Goal: Transaction & Acquisition: Purchase product/service

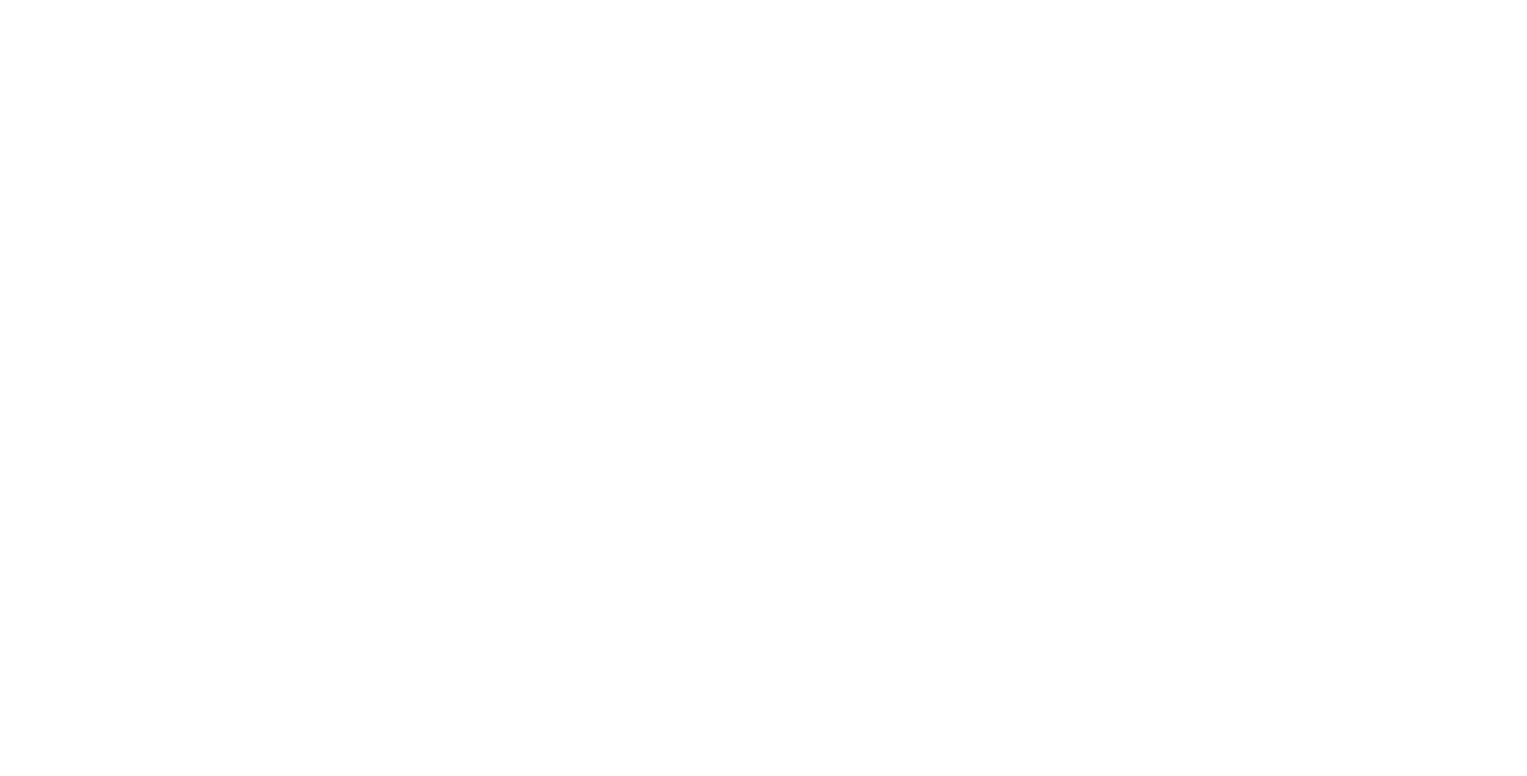
select select "**********"
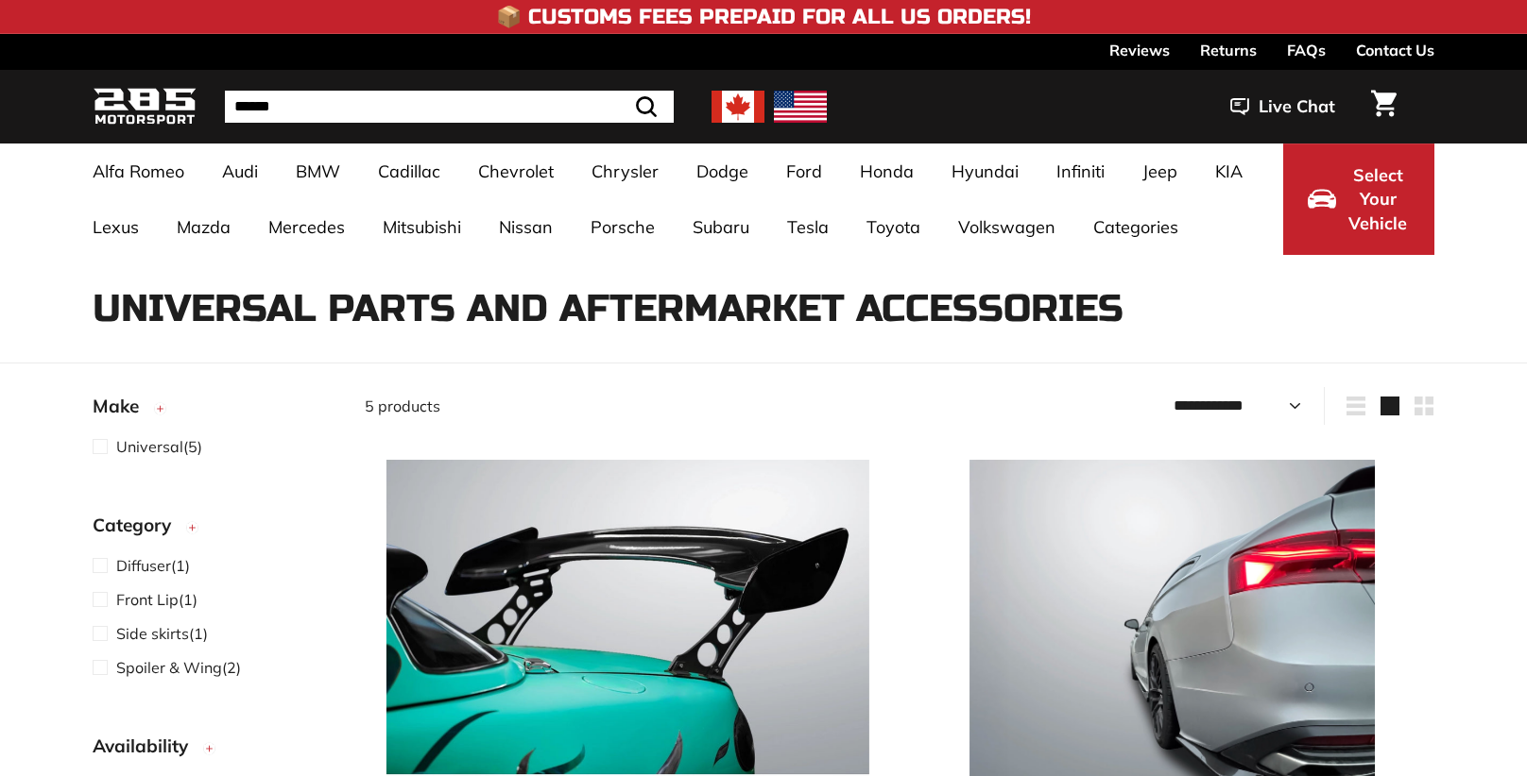
select select "**********"
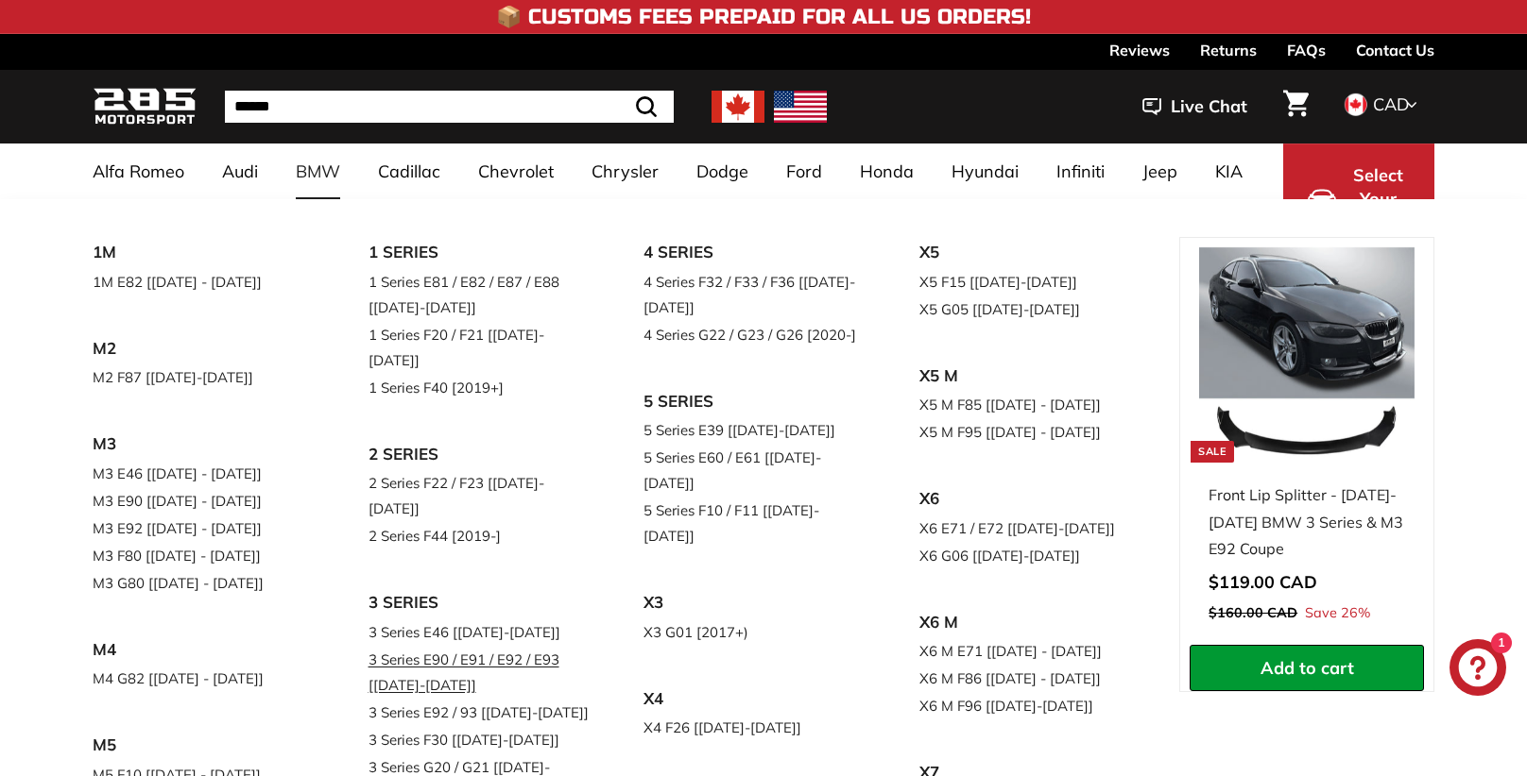
click at [446, 646] on link "3 Series E90 / E91 / E92 / E93 [[DATE]-[DATE]]" at bounding box center [479, 672] width 223 height 53
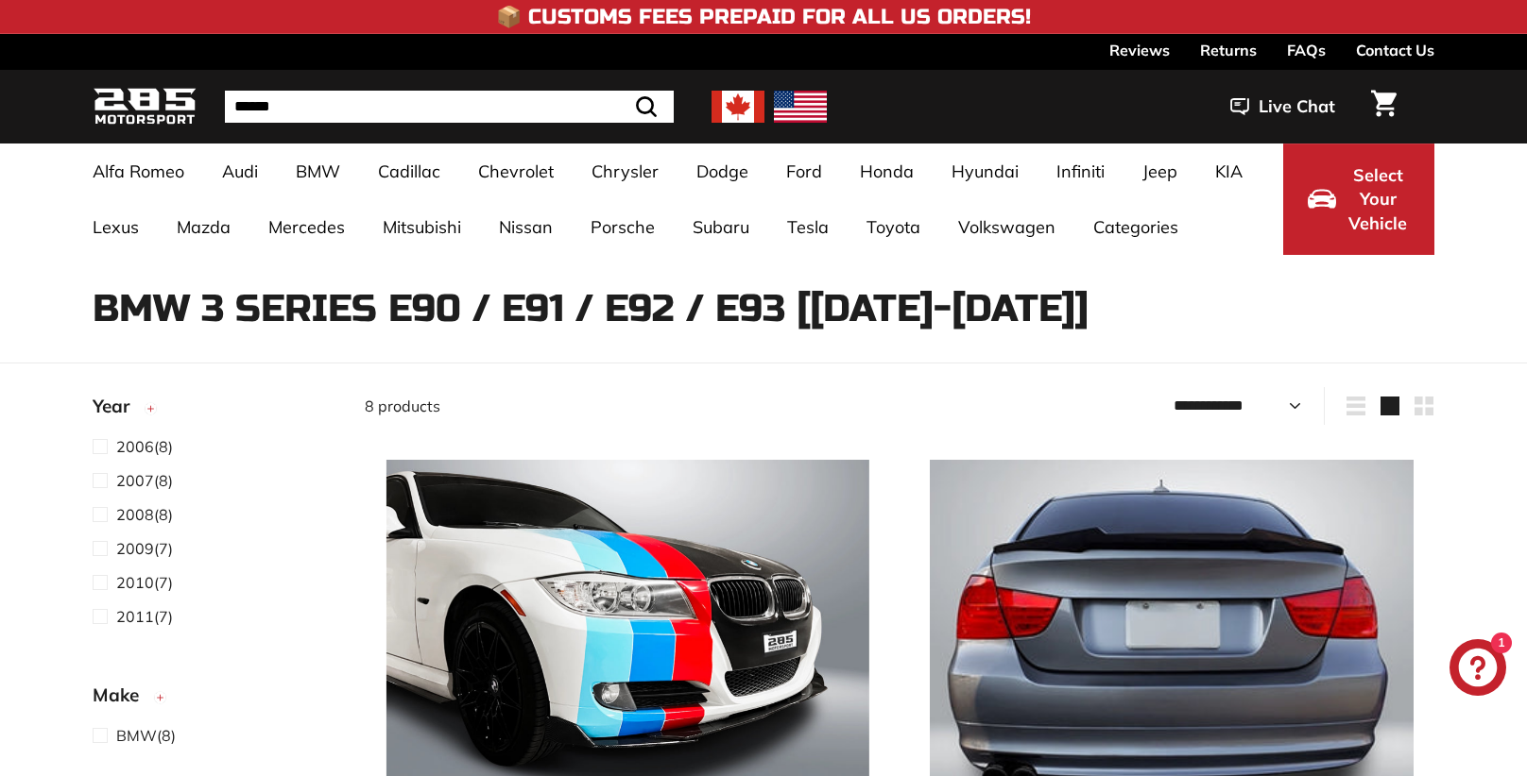
select select "**********"
click at [634, 636] on img at bounding box center [627, 701] width 483 height 483
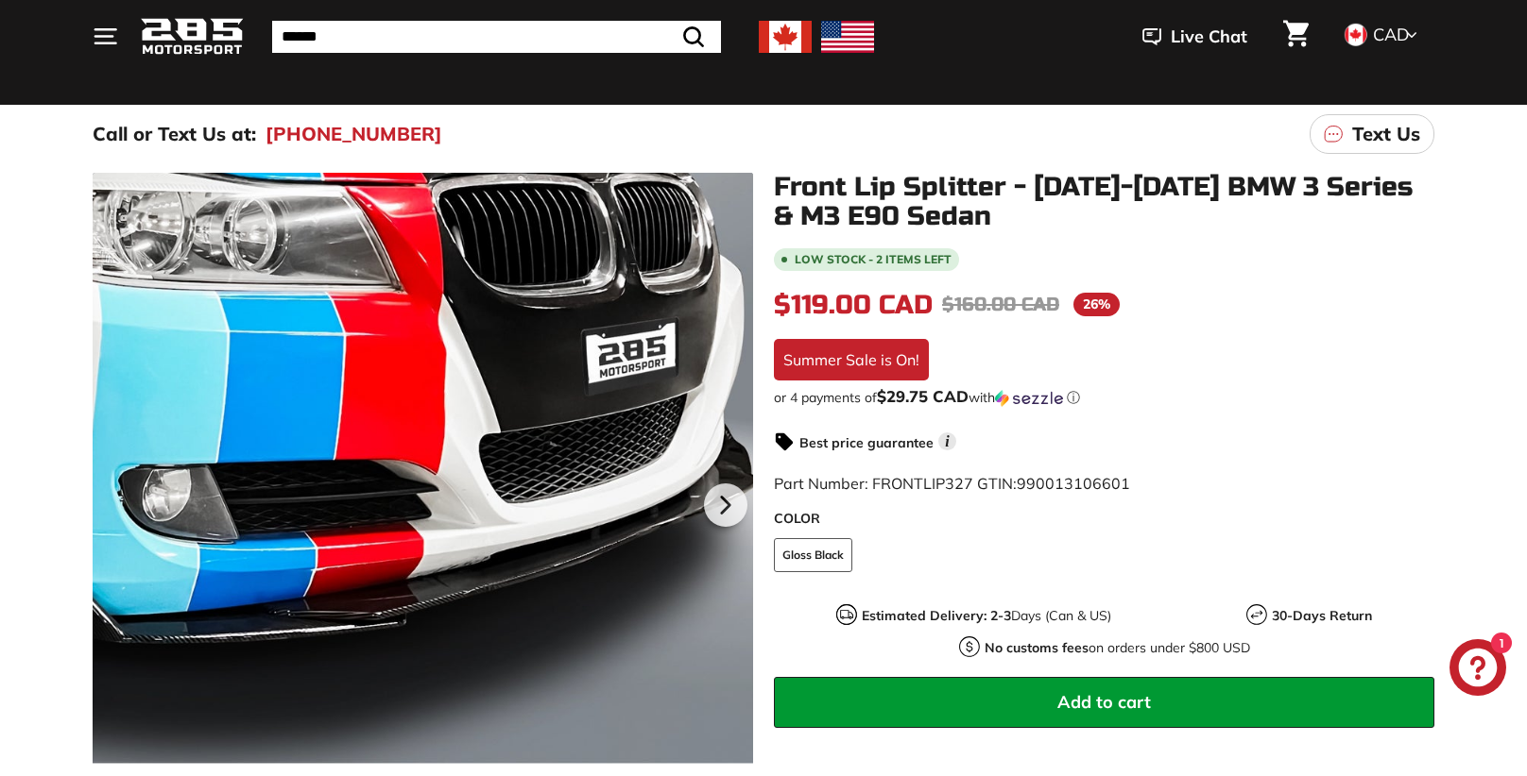
scroll to position [165, 0]
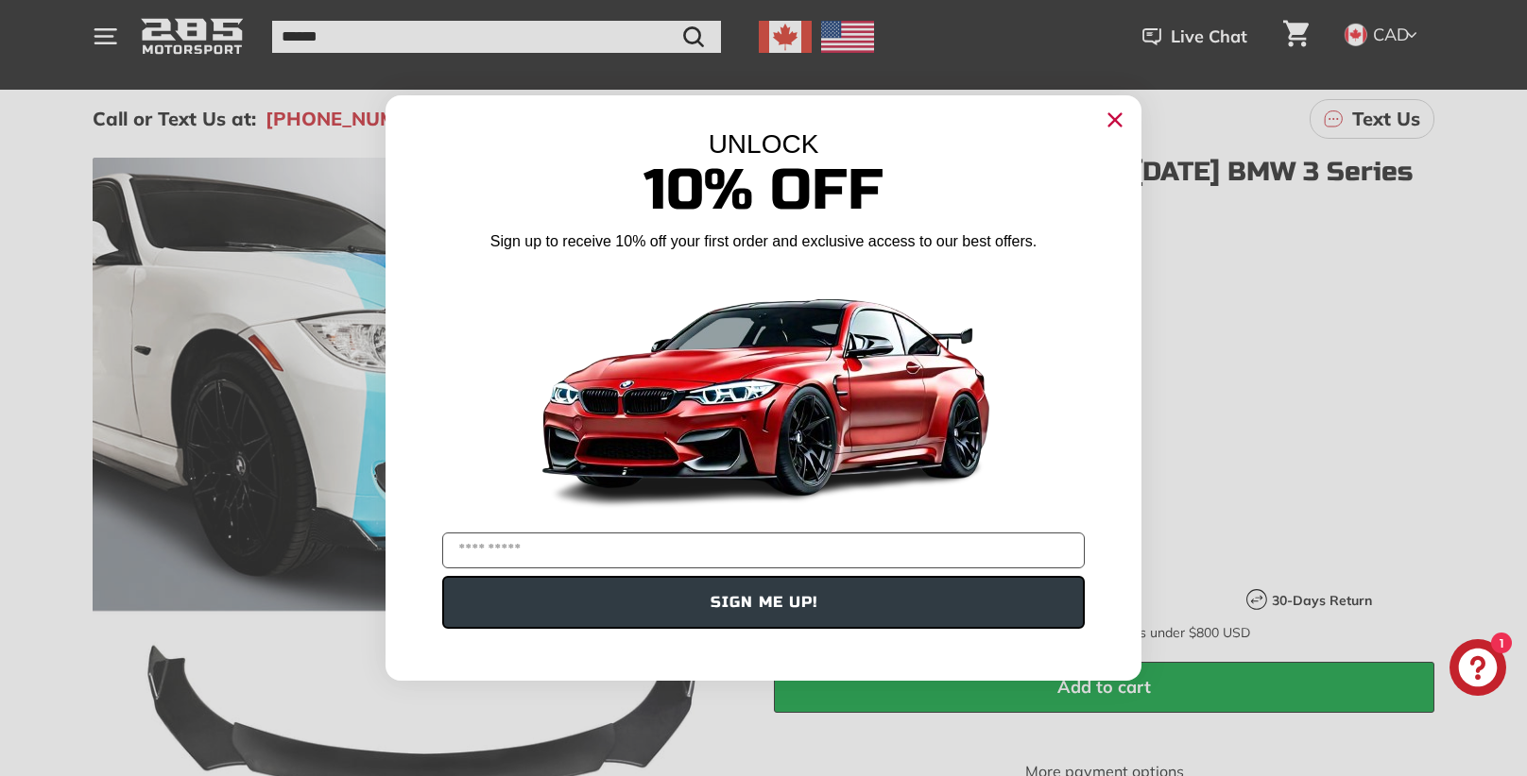
click at [1122, 108] on circle "Close dialog" at bounding box center [1115, 120] width 28 height 28
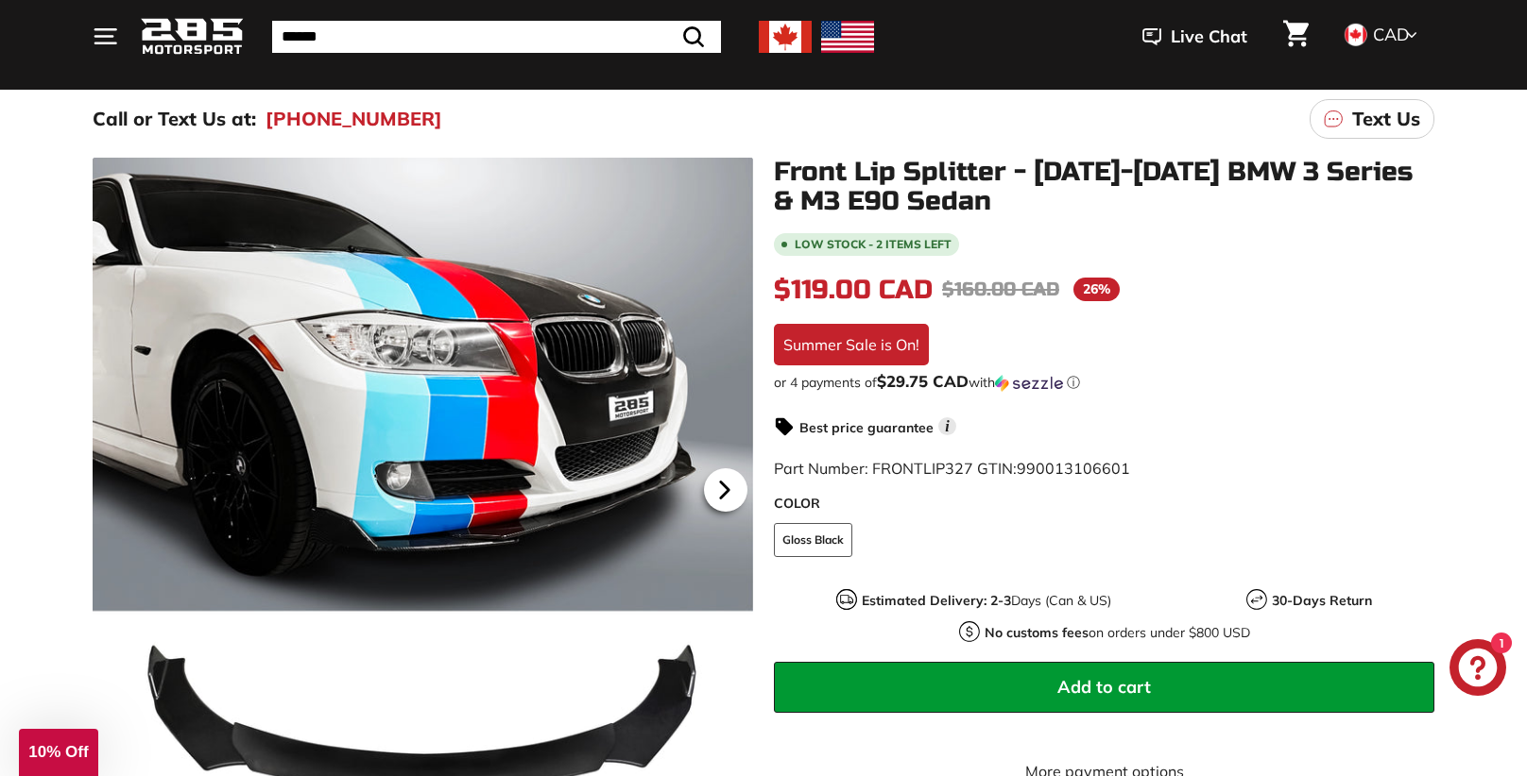
click at [729, 489] on icon at bounding box center [724, 490] width 43 height 43
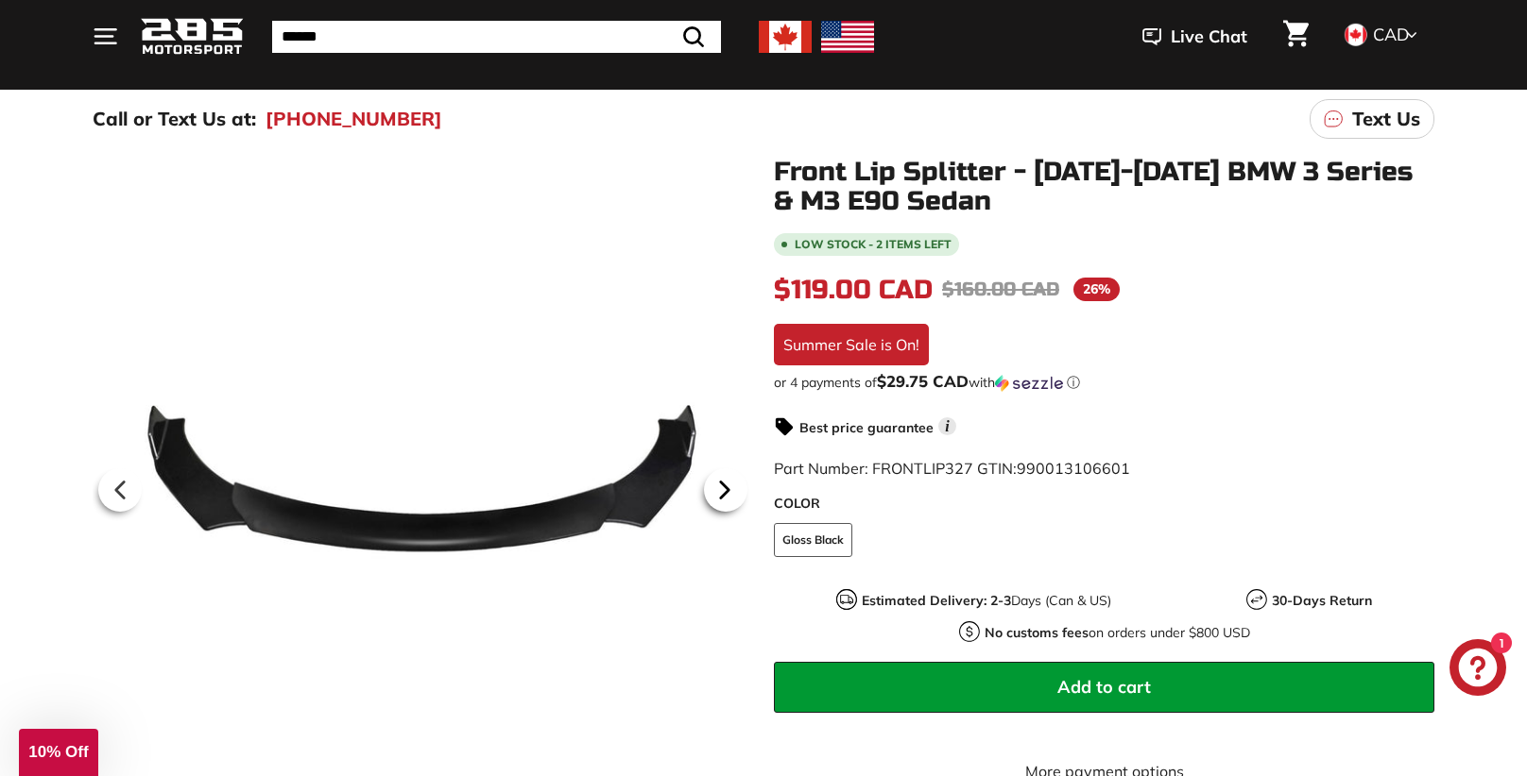
click at [729, 489] on icon at bounding box center [724, 490] width 43 height 43
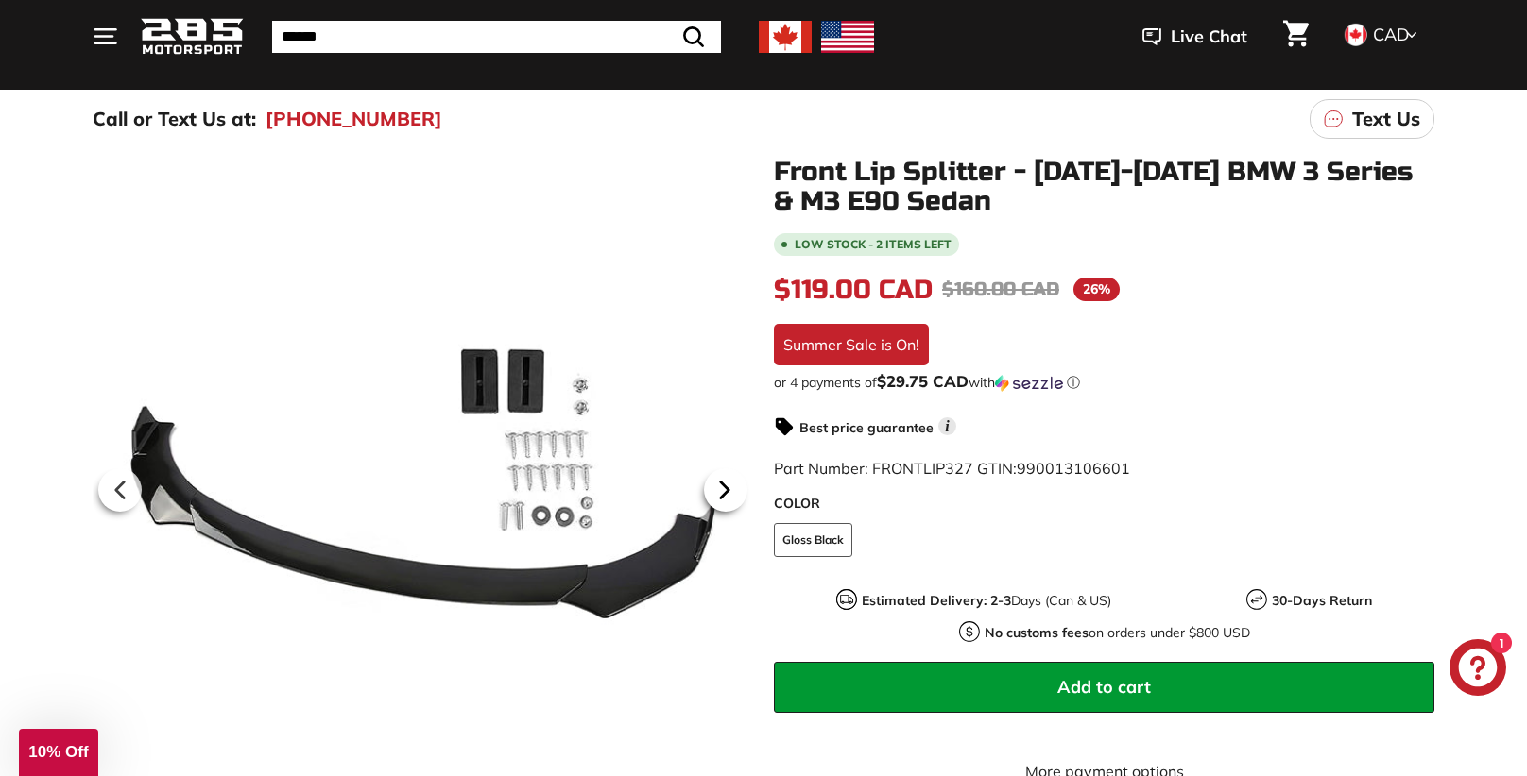
click at [729, 489] on icon at bounding box center [724, 490] width 43 height 43
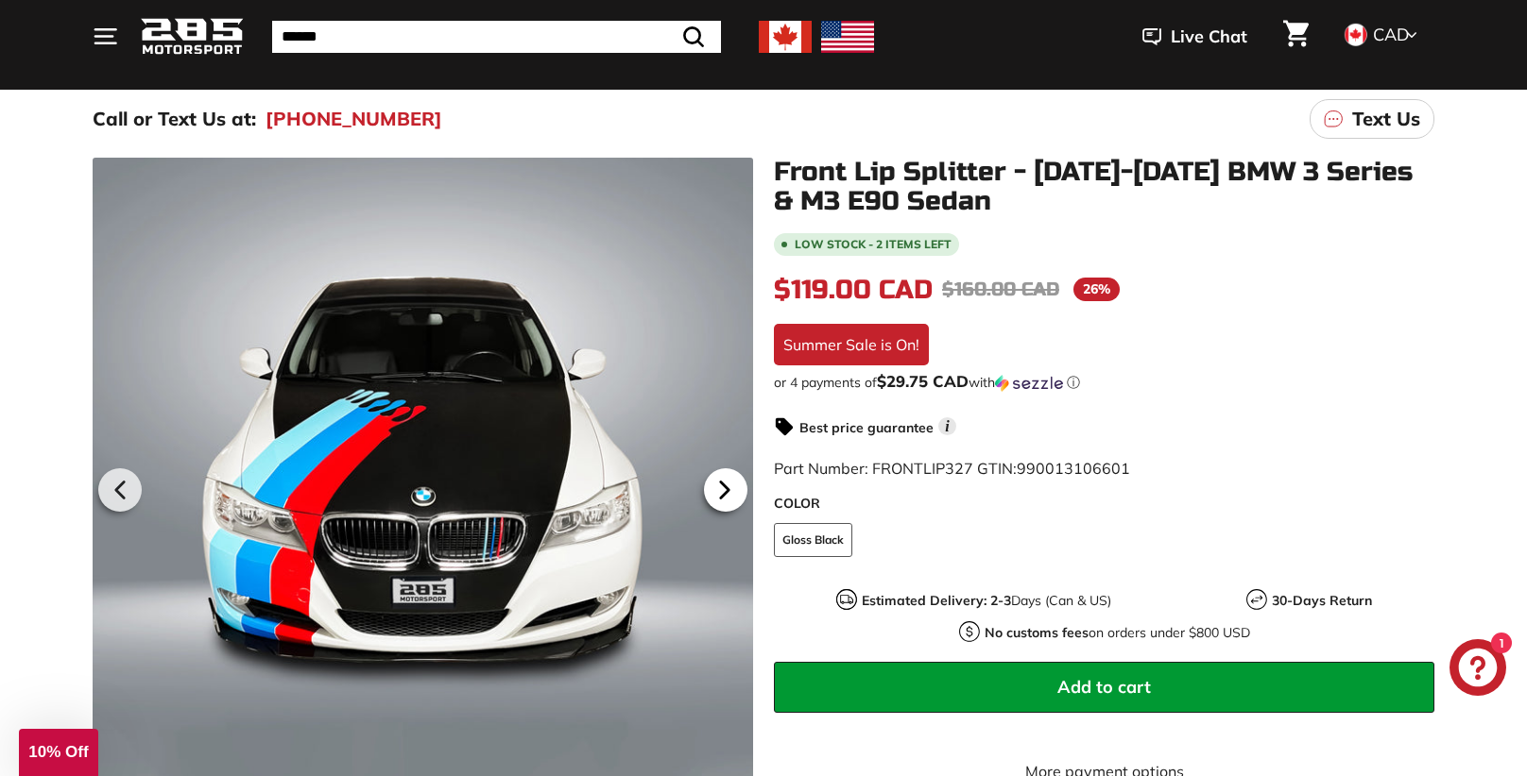
click at [729, 489] on icon at bounding box center [724, 490] width 43 height 43
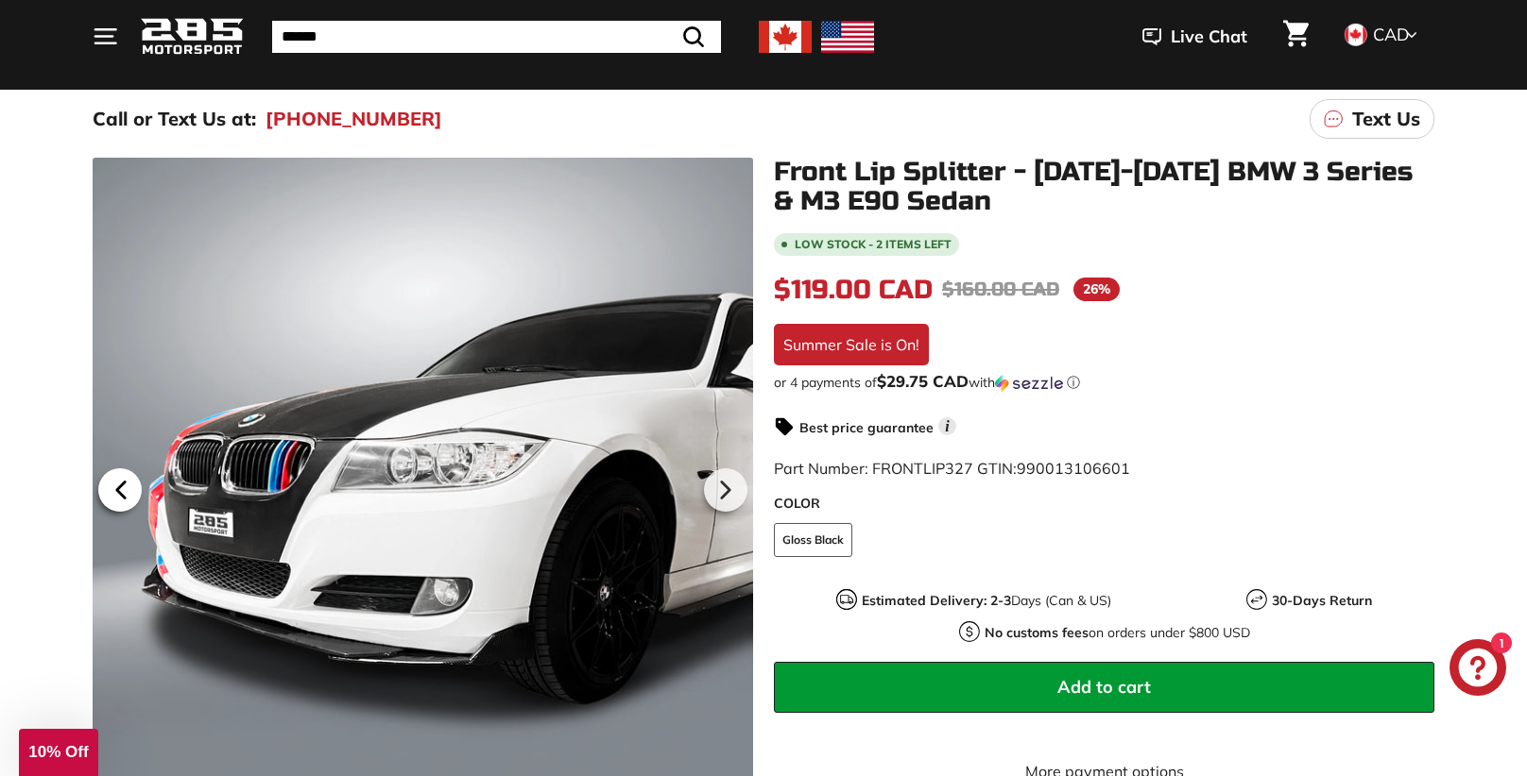
click at [122, 494] on icon at bounding box center [121, 491] width 8 height 16
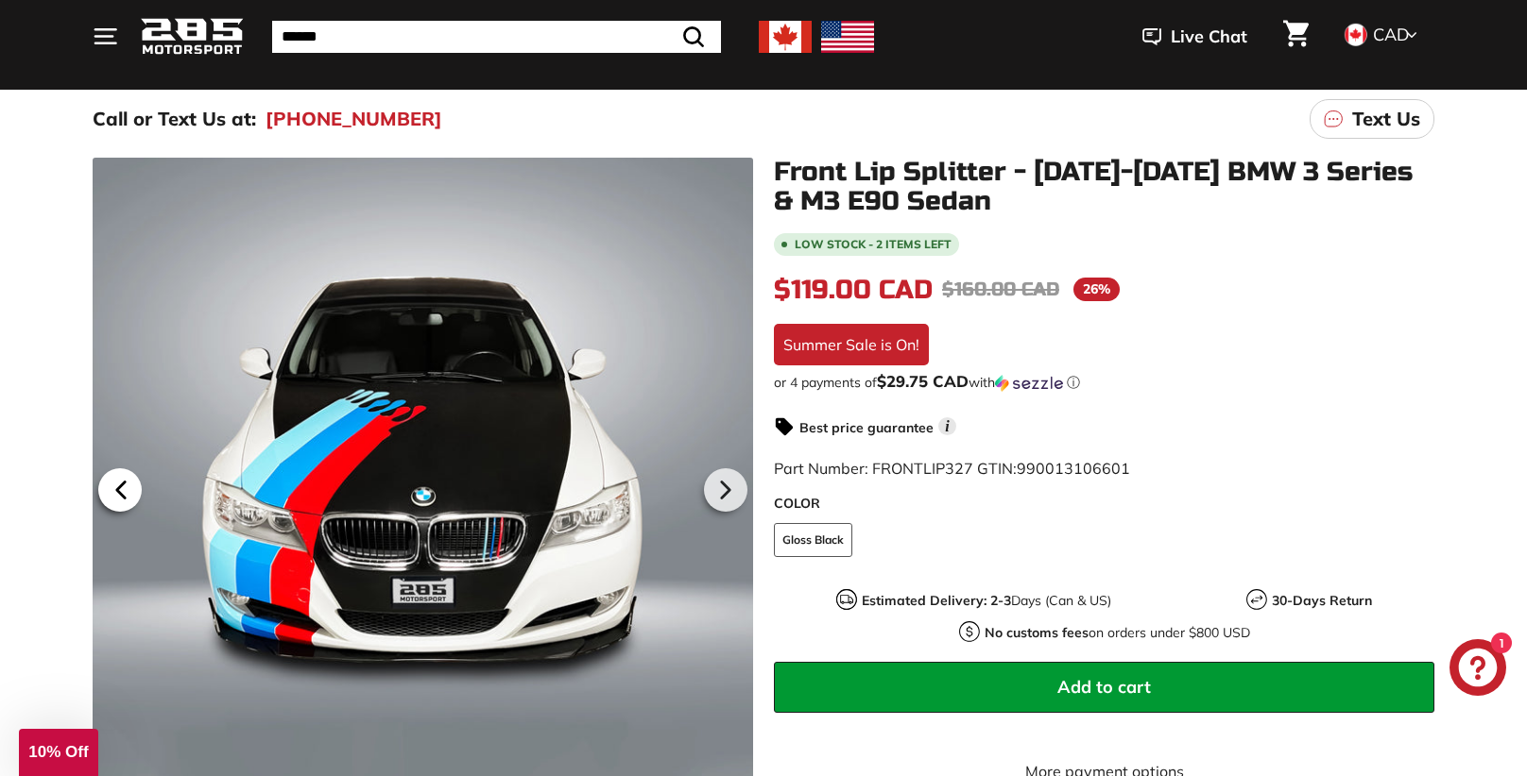
click at [122, 494] on icon at bounding box center [121, 491] width 8 height 16
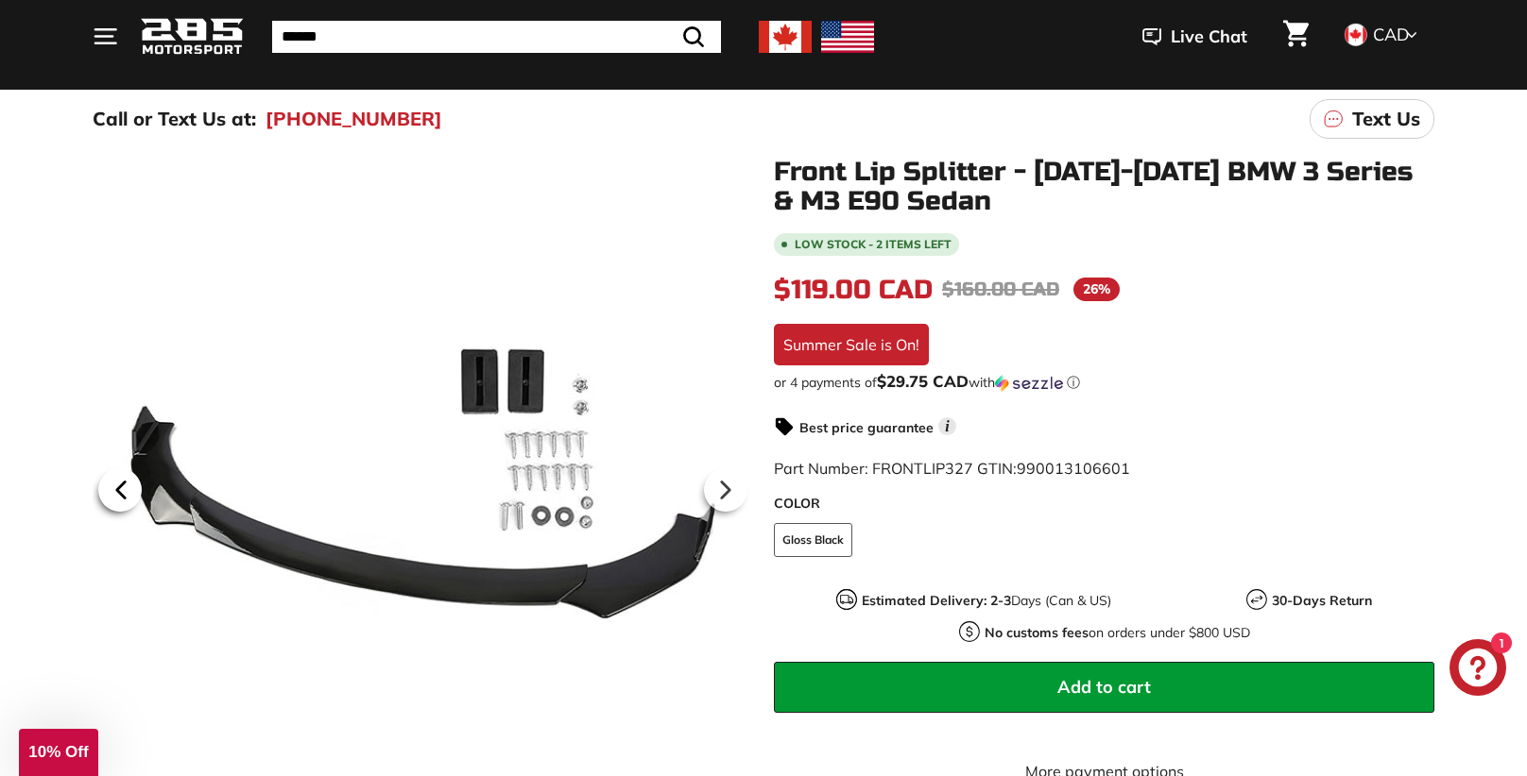
click at [122, 494] on icon at bounding box center [121, 491] width 8 height 16
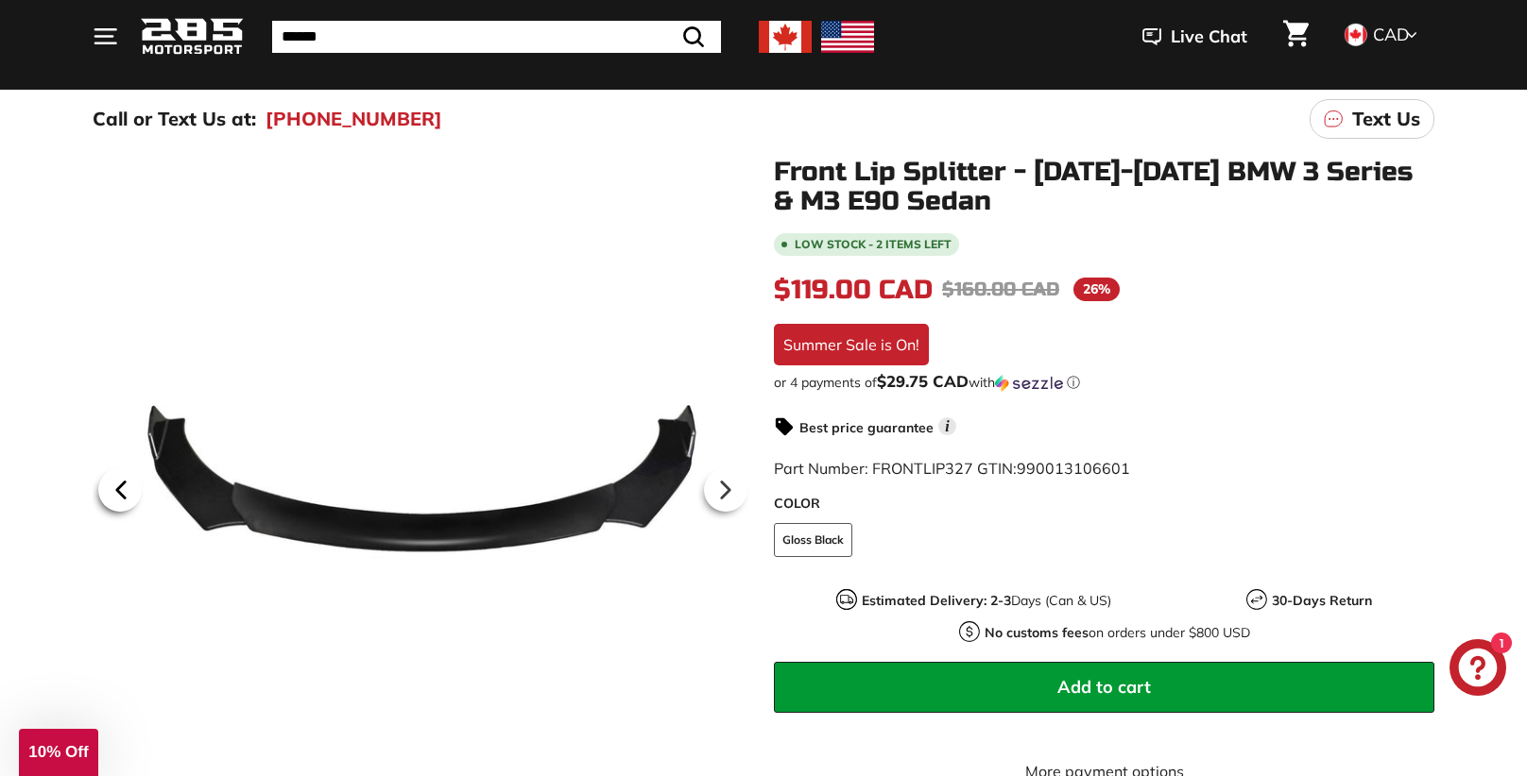
click at [122, 494] on icon at bounding box center [121, 491] width 8 height 16
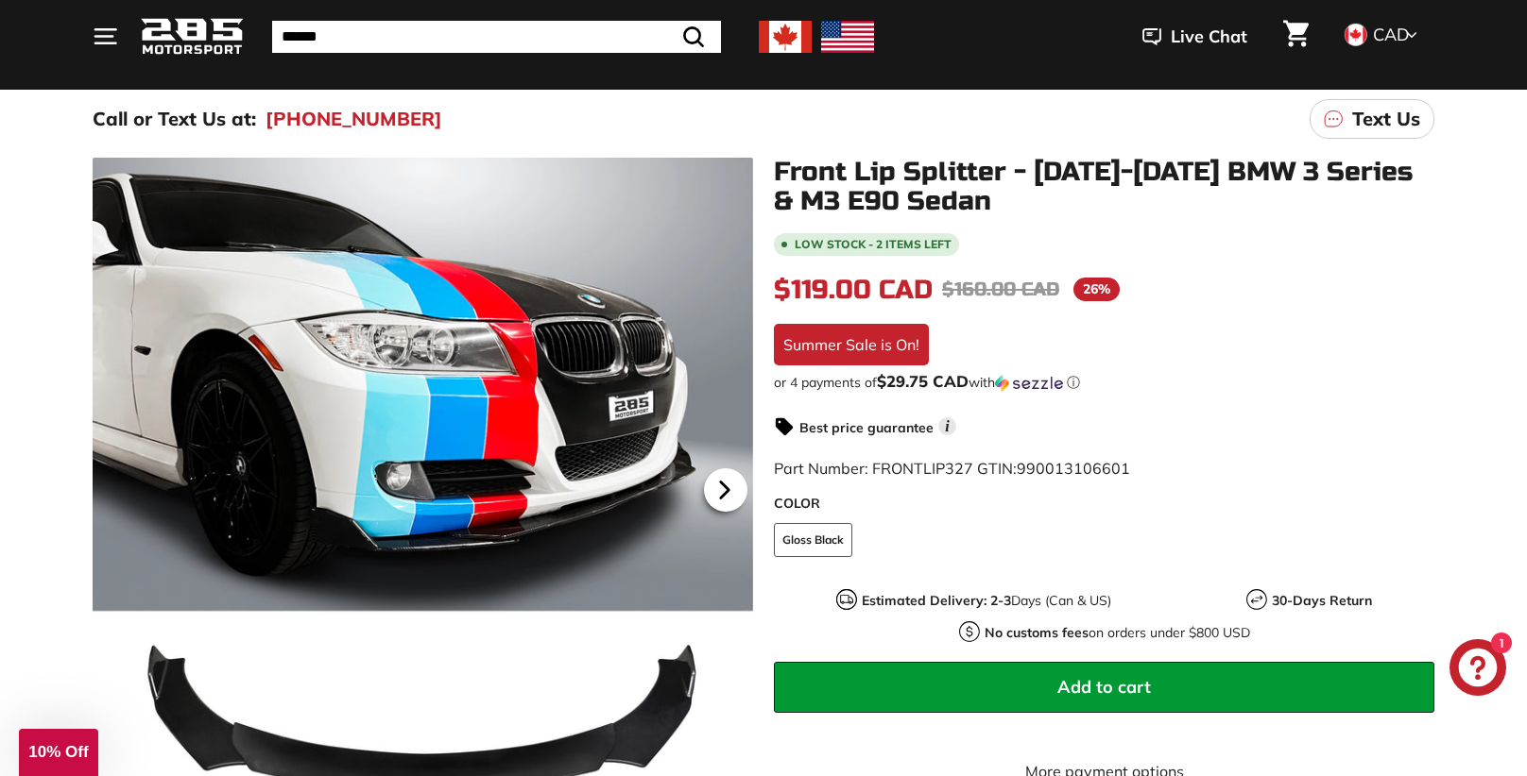
click at [725, 483] on icon at bounding box center [724, 490] width 43 height 43
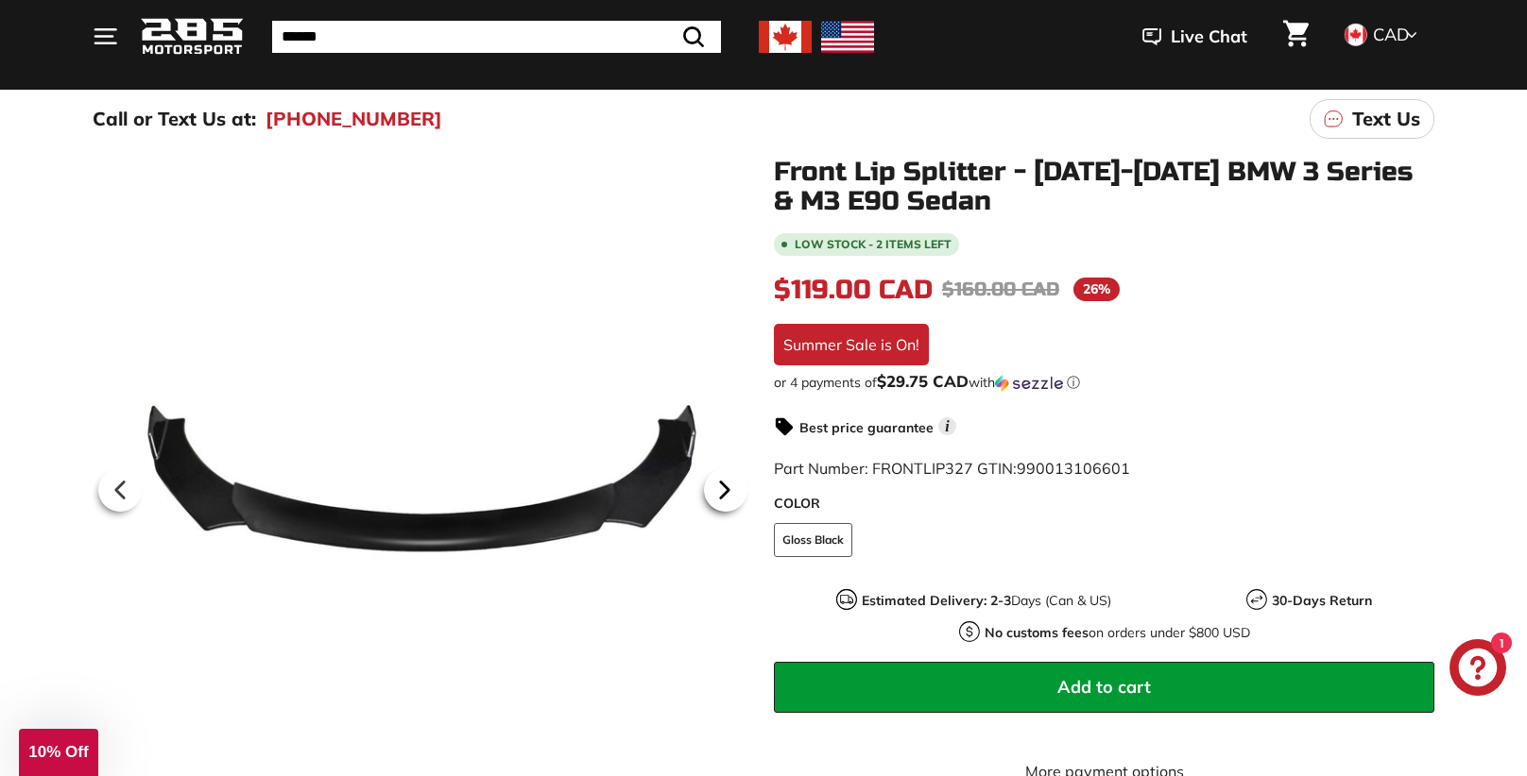
click at [725, 483] on icon at bounding box center [724, 490] width 43 height 43
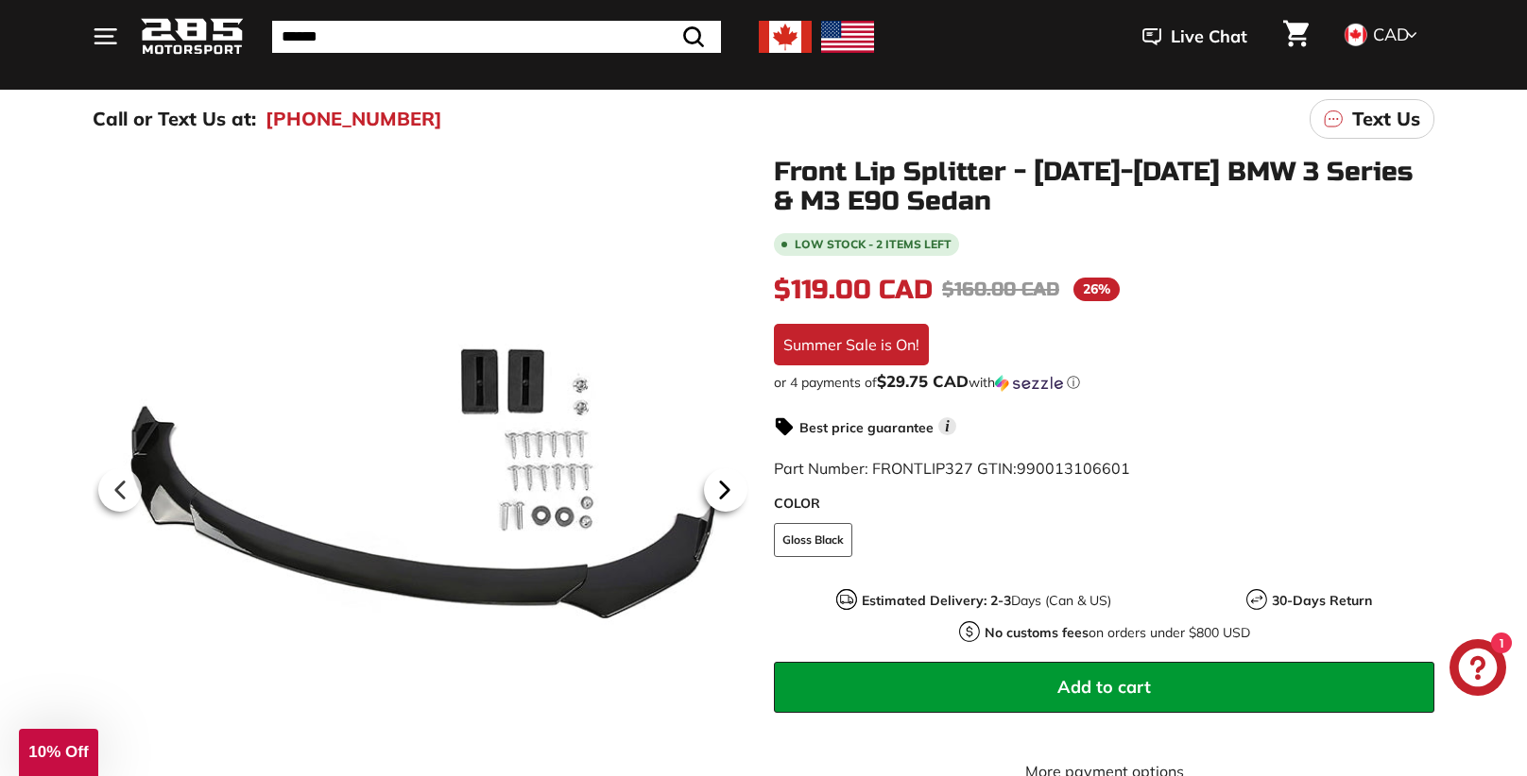
click at [725, 483] on icon at bounding box center [724, 490] width 43 height 43
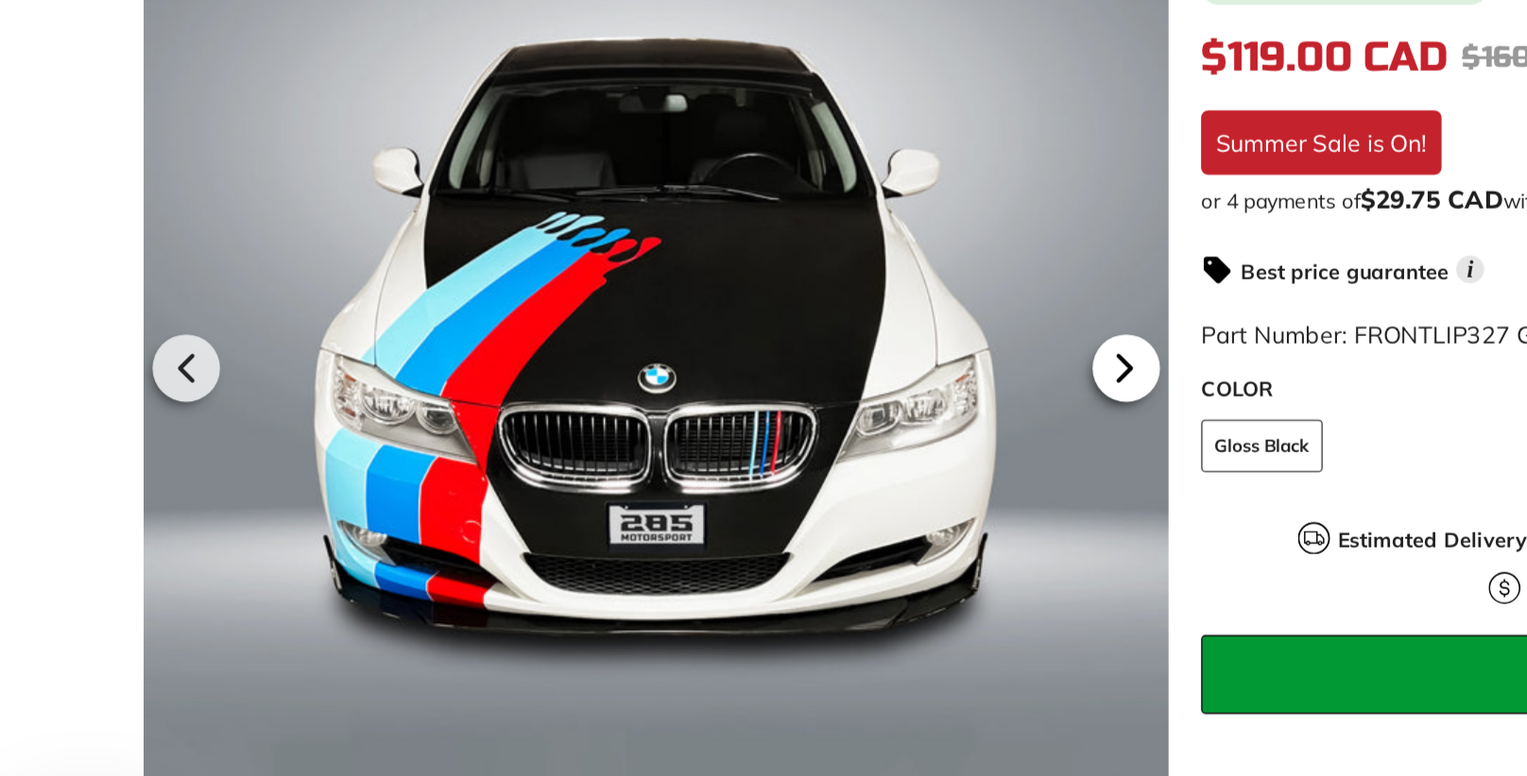
scroll to position [215, 0]
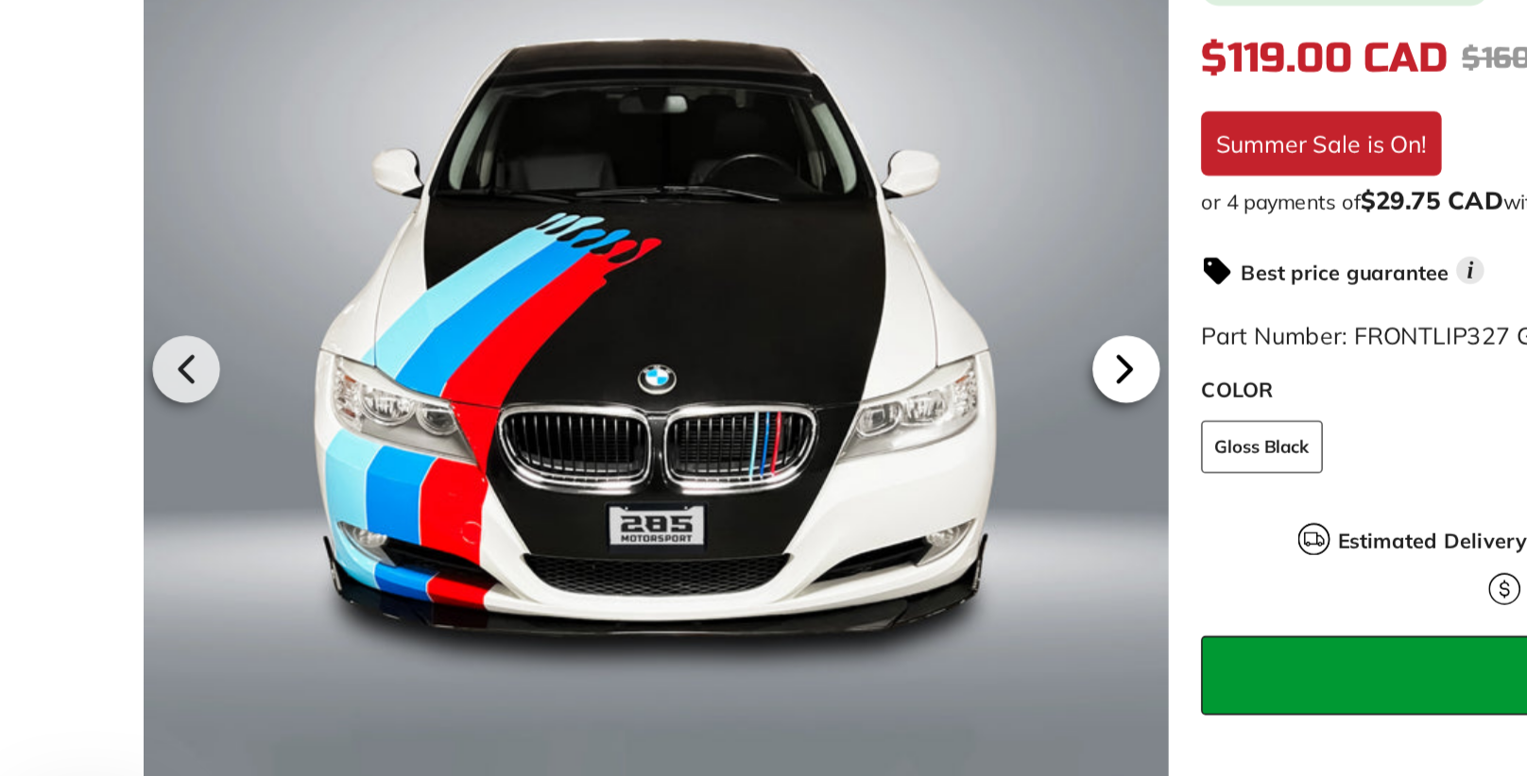
click at [724, 439] on icon at bounding box center [725, 441] width 8 height 16
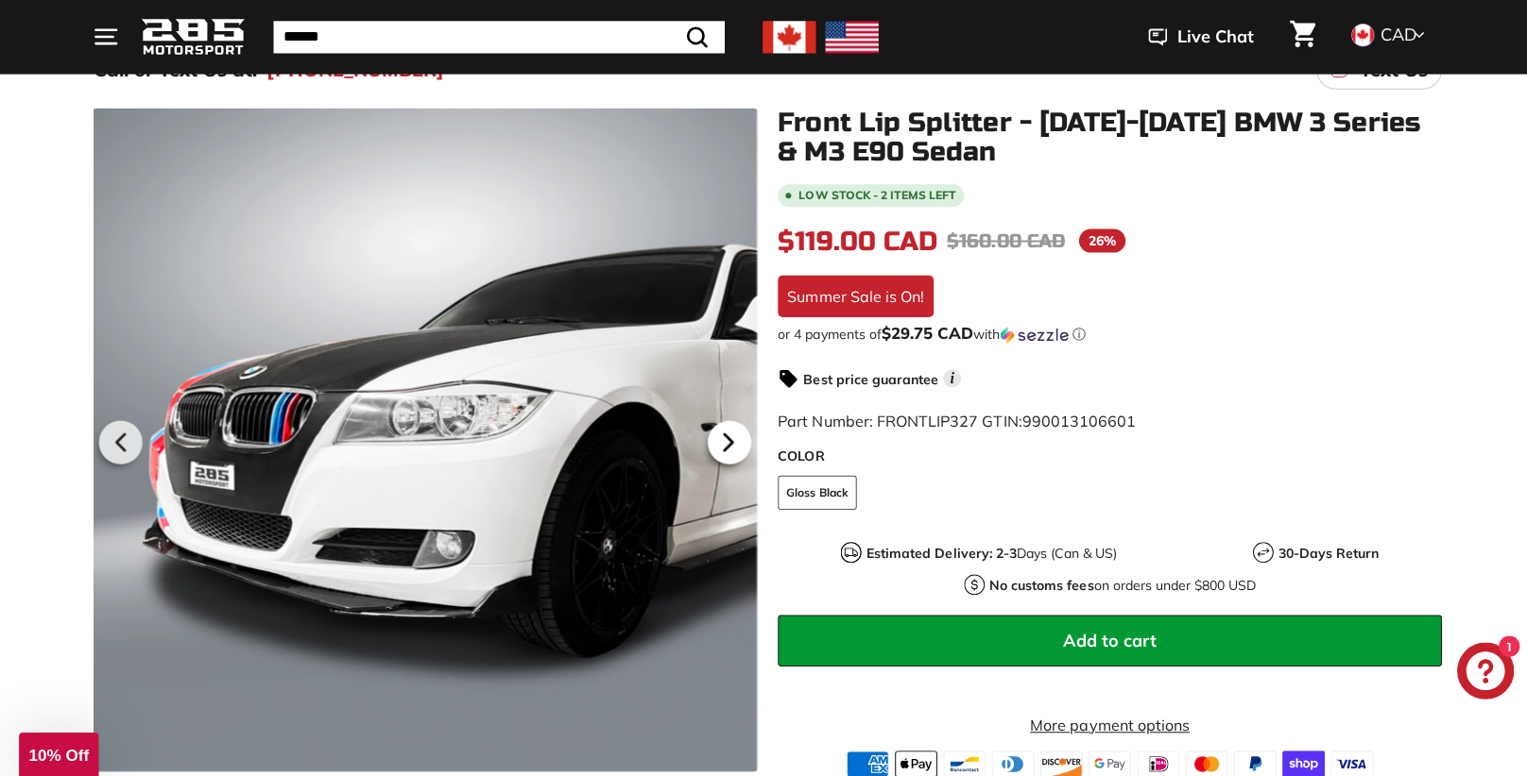
click at [727, 434] on icon at bounding box center [724, 439] width 43 height 43
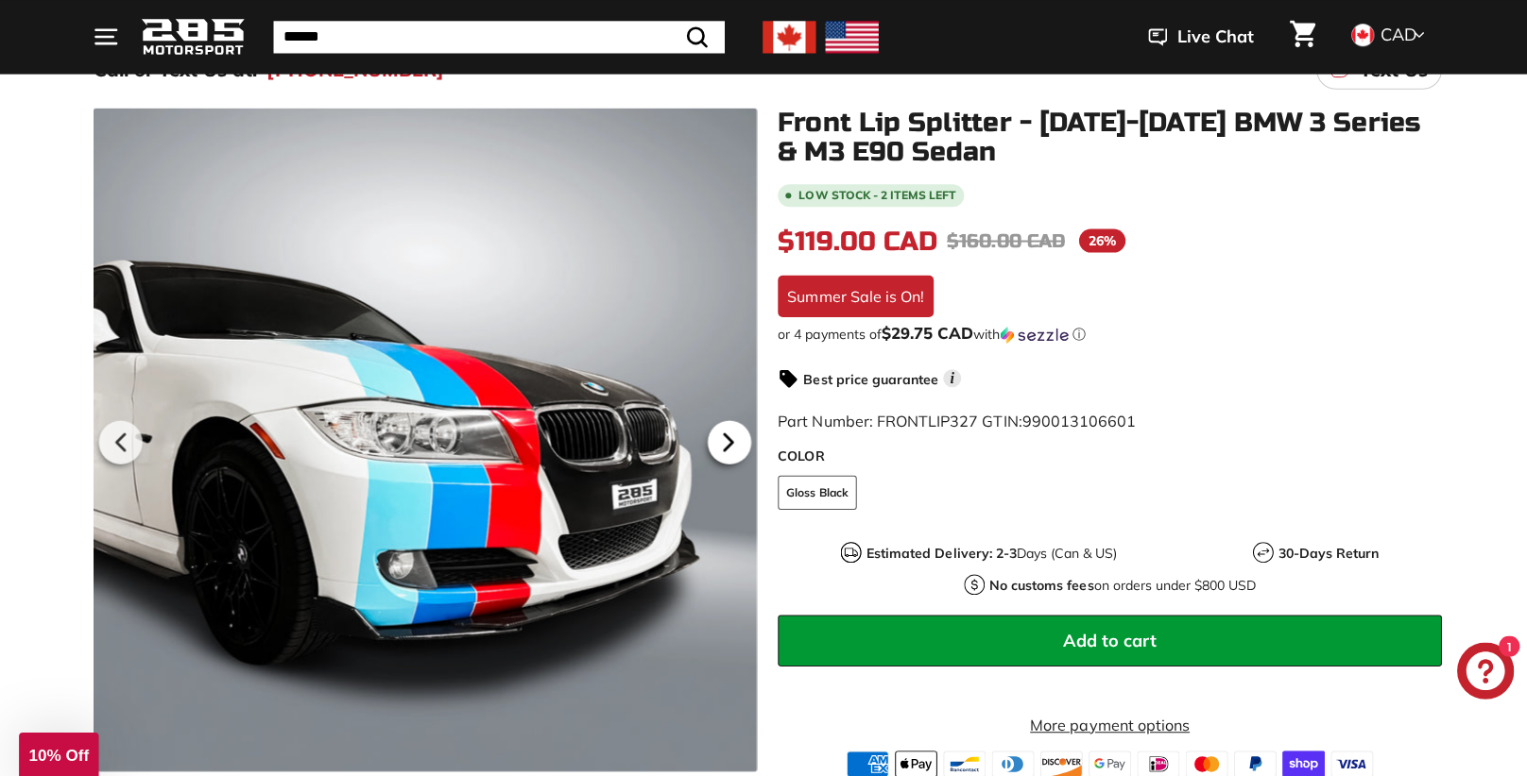
scroll to position [0, 98]
click at [727, 434] on icon at bounding box center [724, 439] width 43 height 43
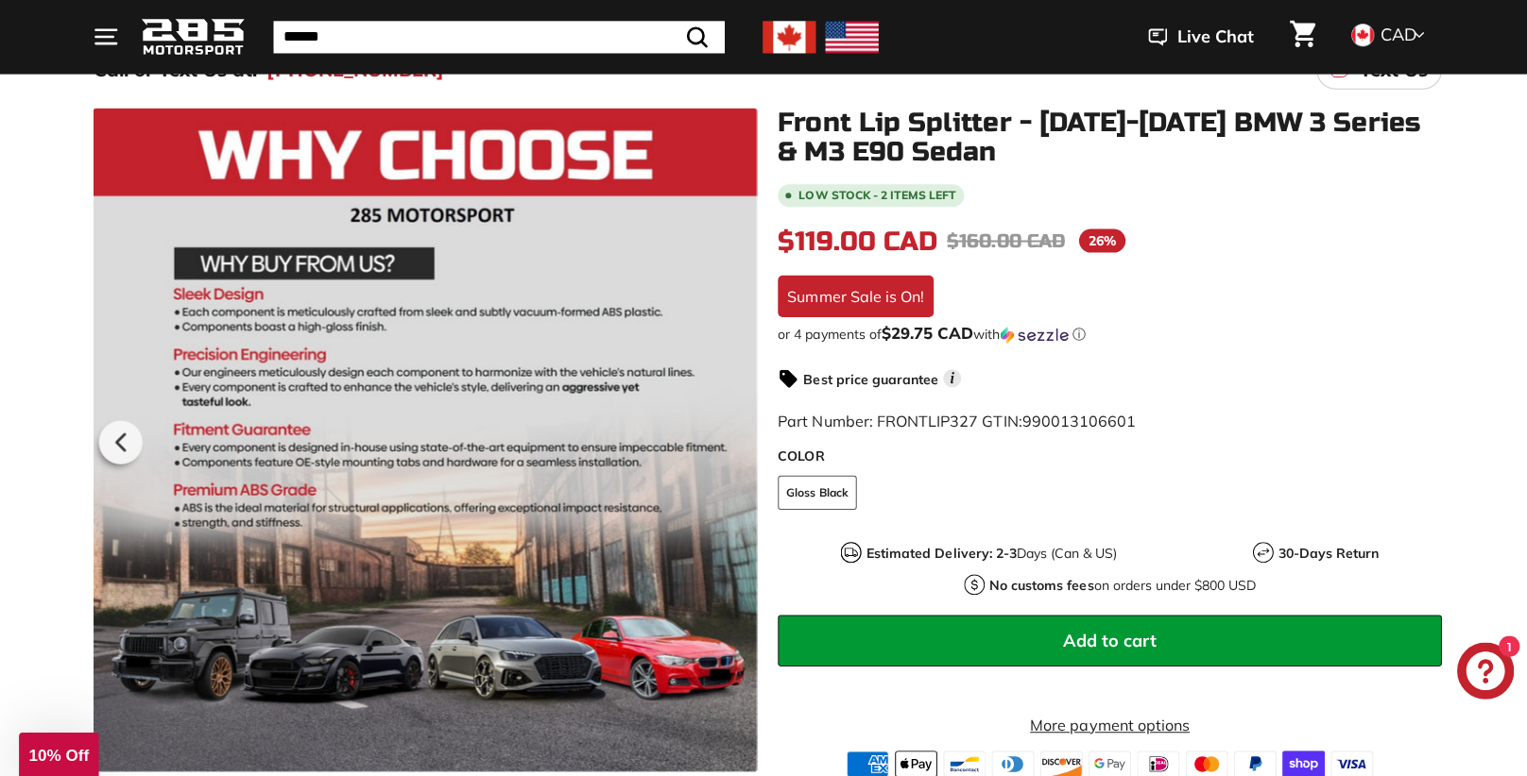
click at [727, 434] on div at bounding box center [423, 438] width 660 height 660
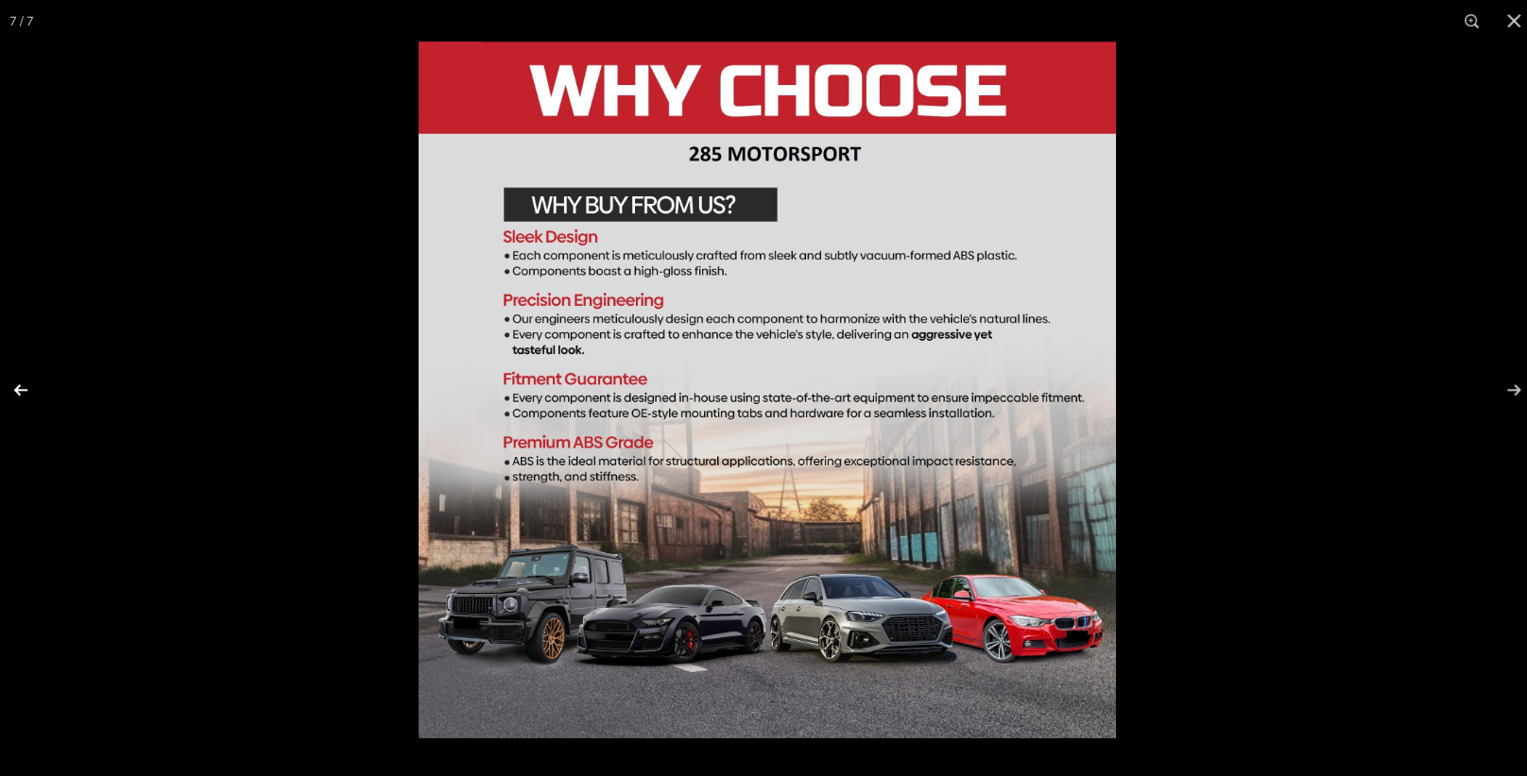
click at [25, 384] on button at bounding box center [33, 388] width 66 height 94
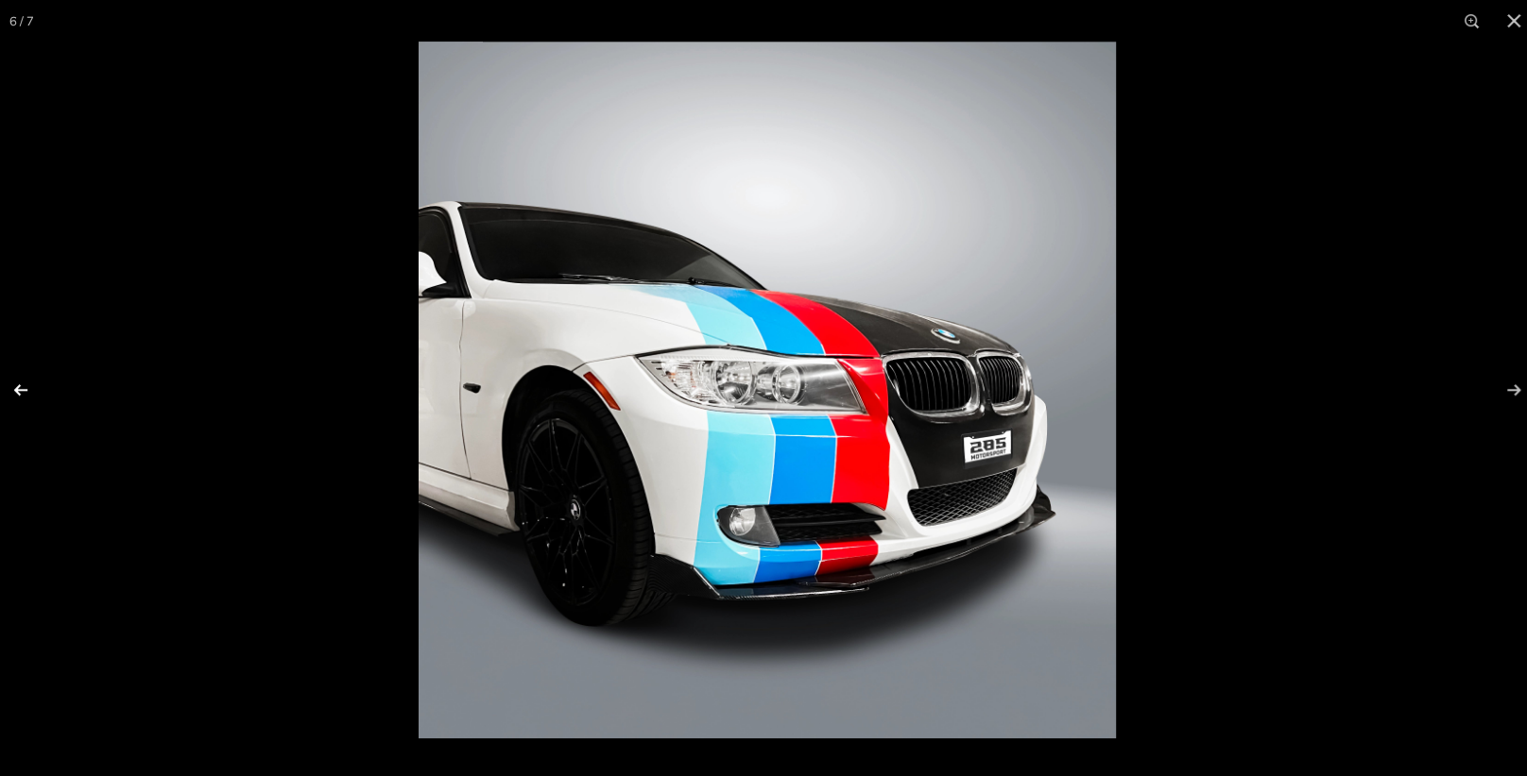
click at [25, 384] on button at bounding box center [33, 388] width 66 height 94
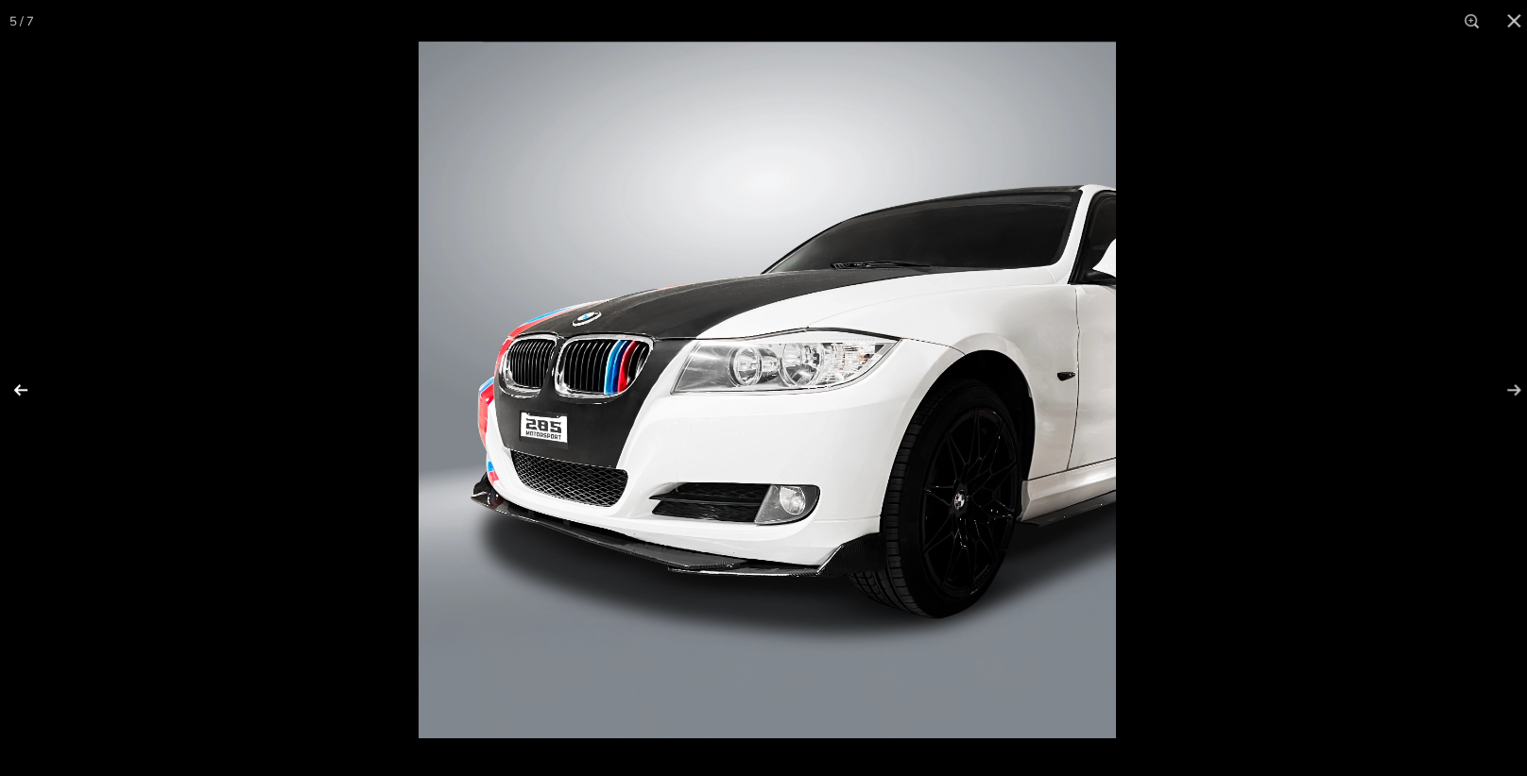
click at [22, 388] on button at bounding box center [33, 388] width 66 height 94
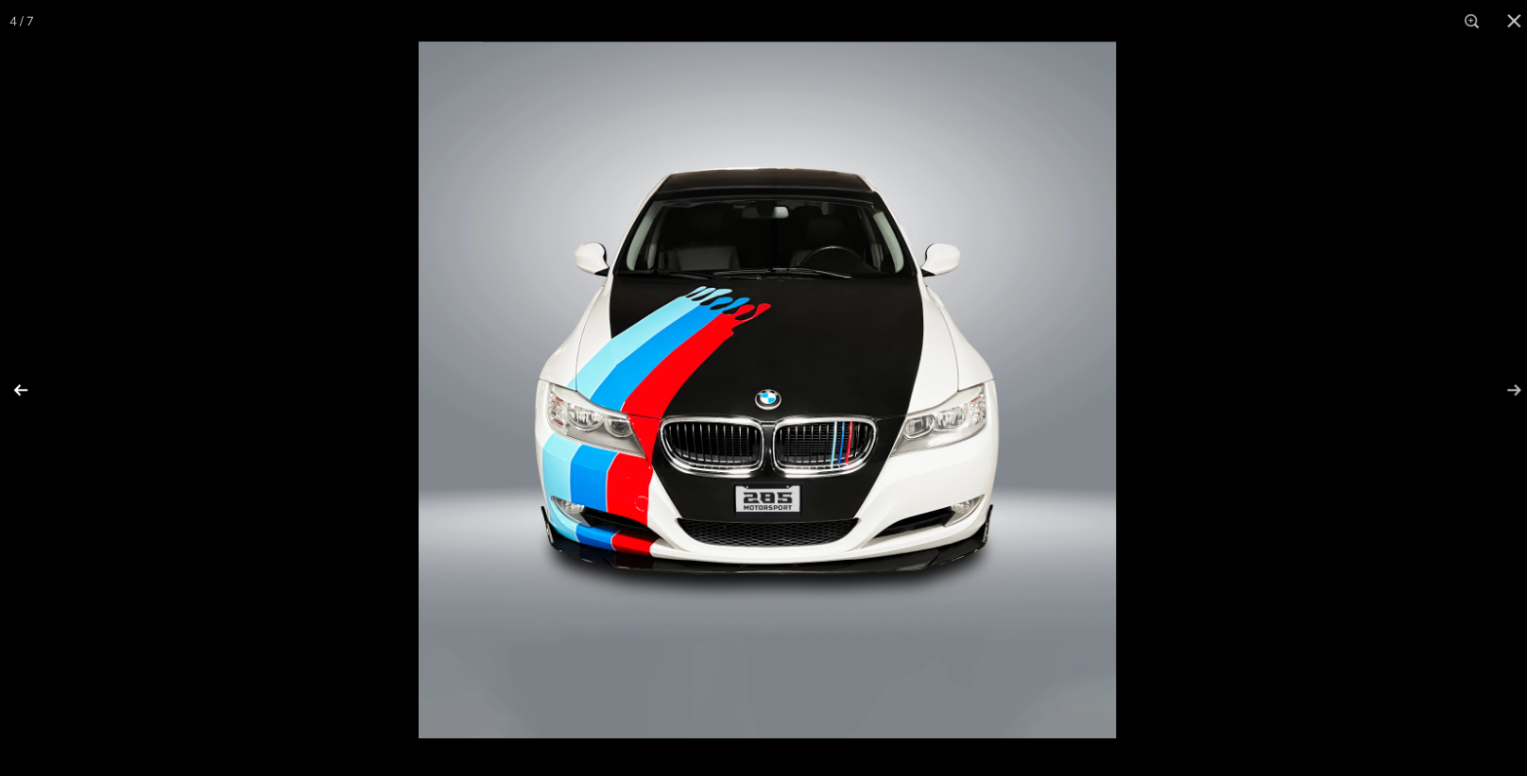
click at [20, 388] on button at bounding box center [33, 388] width 66 height 94
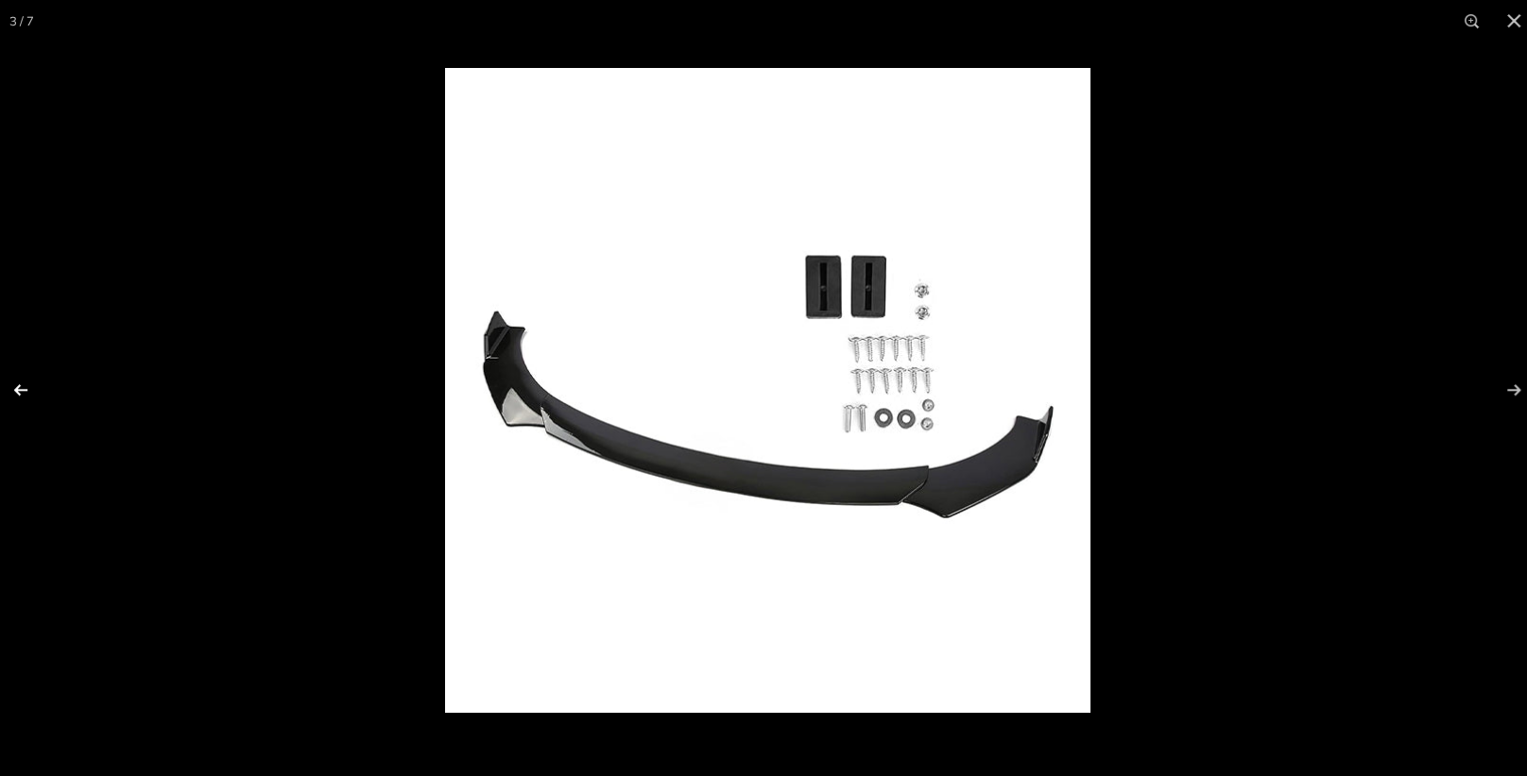
click at [20, 388] on button at bounding box center [33, 388] width 66 height 94
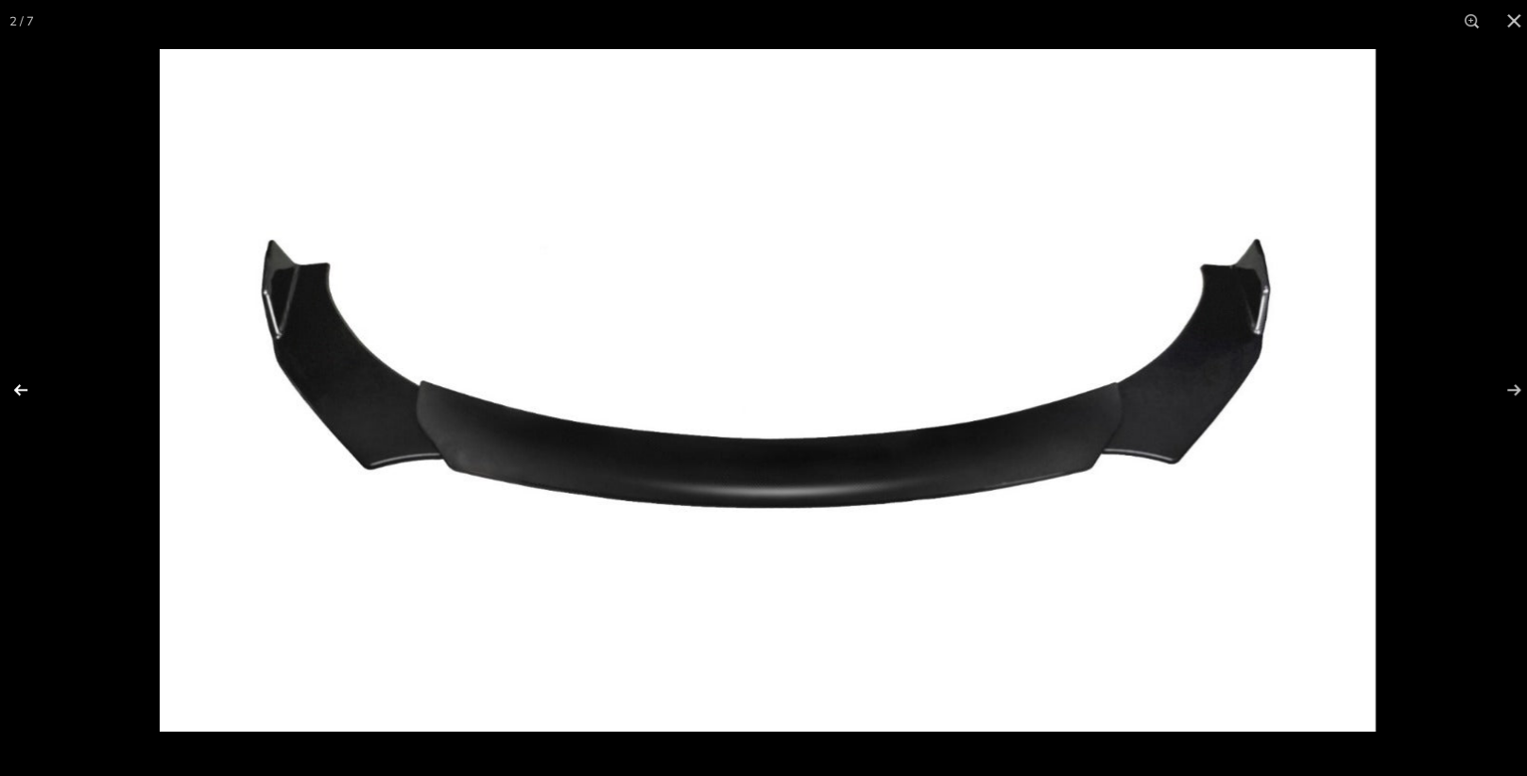
scroll to position [0, 0]
click at [20, 388] on button at bounding box center [33, 388] width 66 height 94
